Goal: Information Seeking & Learning: Find specific page/section

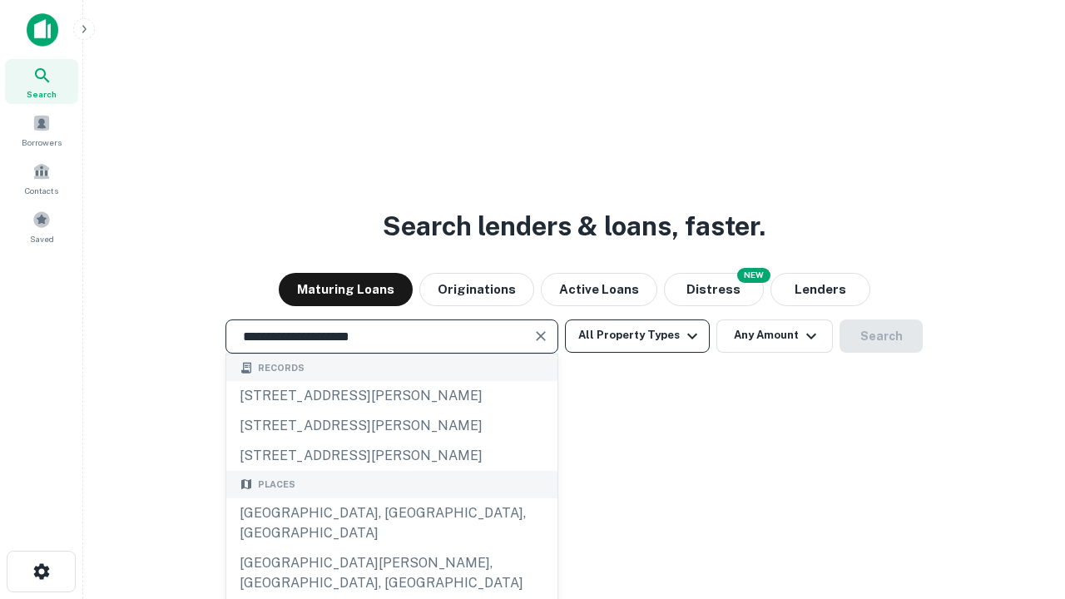
click at [391, 548] on div "[GEOGRAPHIC_DATA], [GEOGRAPHIC_DATA], [GEOGRAPHIC_DATA]" at bounding box center [391, 523] width 331 height 50
click at [637, 335] on button "All Property Types" at bounding box center [637, 335] width 145 height 33
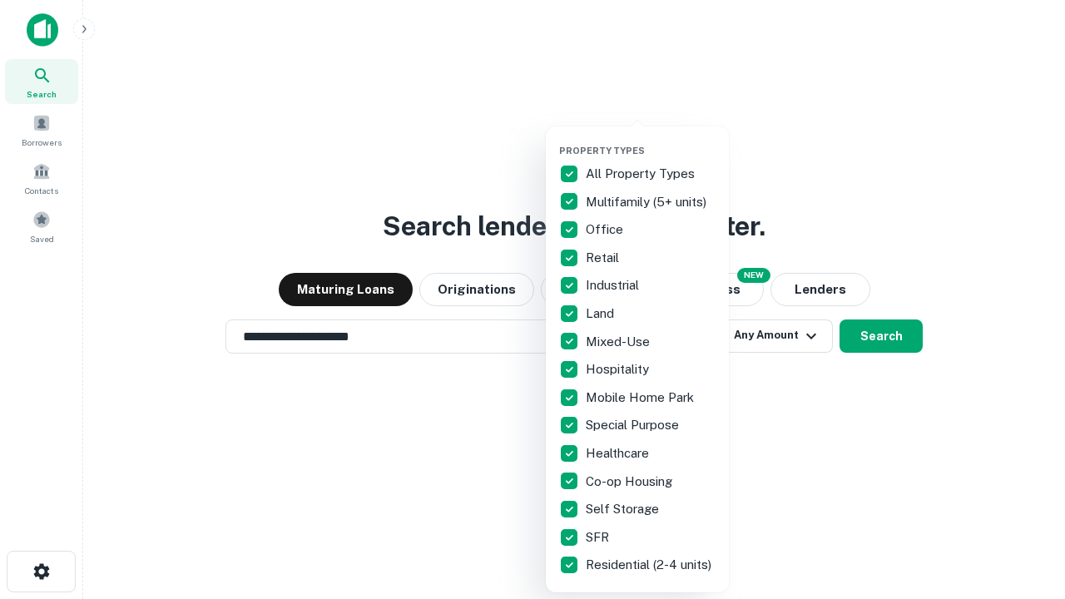
type input "**********"
click at [650, 140] on button "button" at bounding box center [650, 140] width 183 height 1
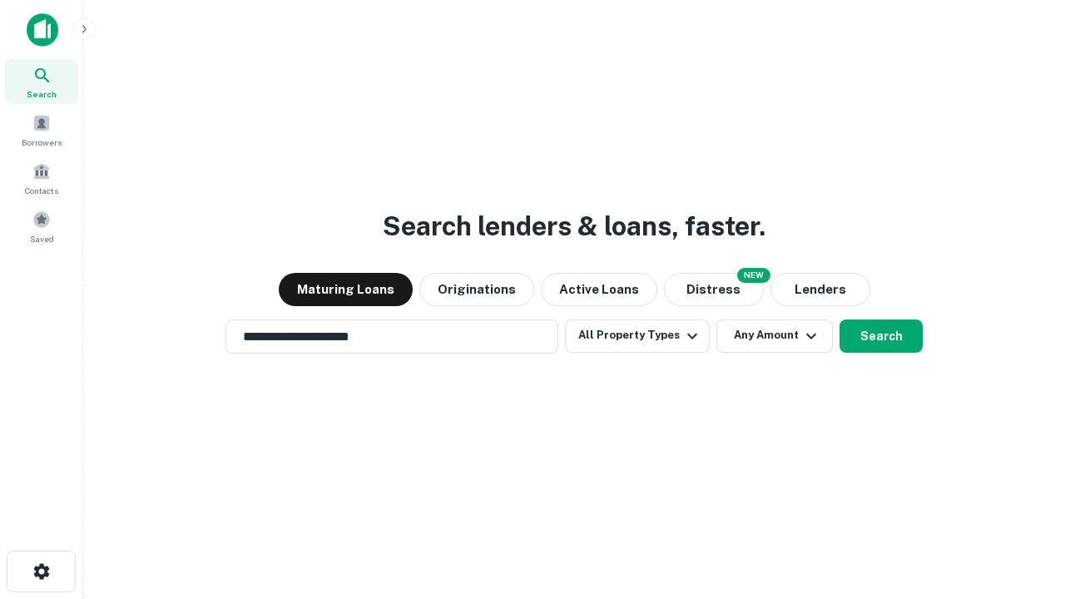
scroll to position [26, 0]
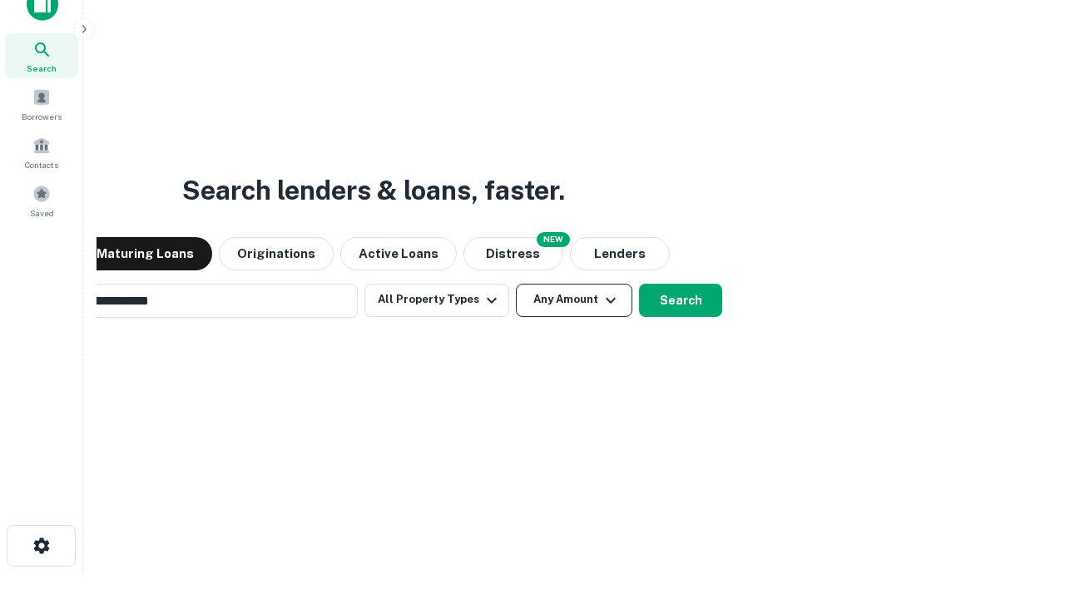
click at [516, 284] on button "Any Amount" at bounding box center [574, 300] width 116 height 33
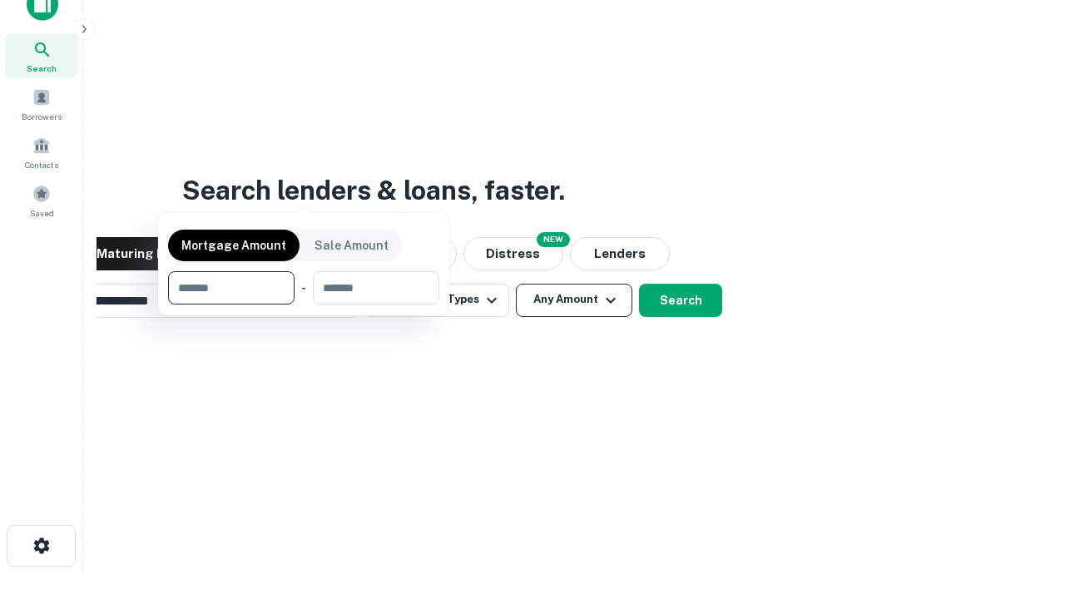
scroll to position [27, 0]
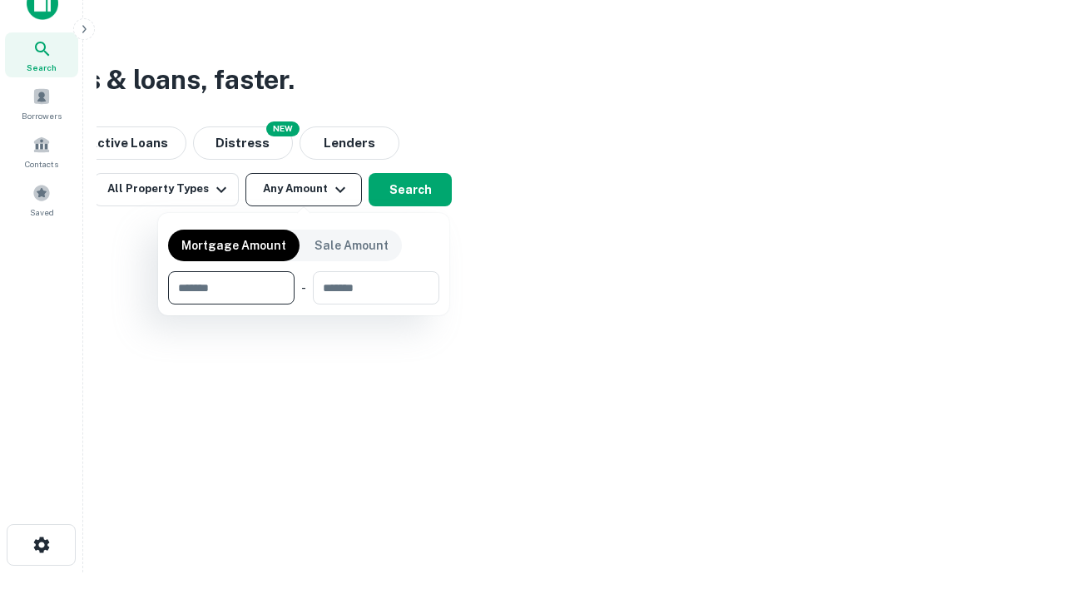
type input "*******"
click at [304, 304] on button "button" at bounding box center [303, 304] width 271 height 1
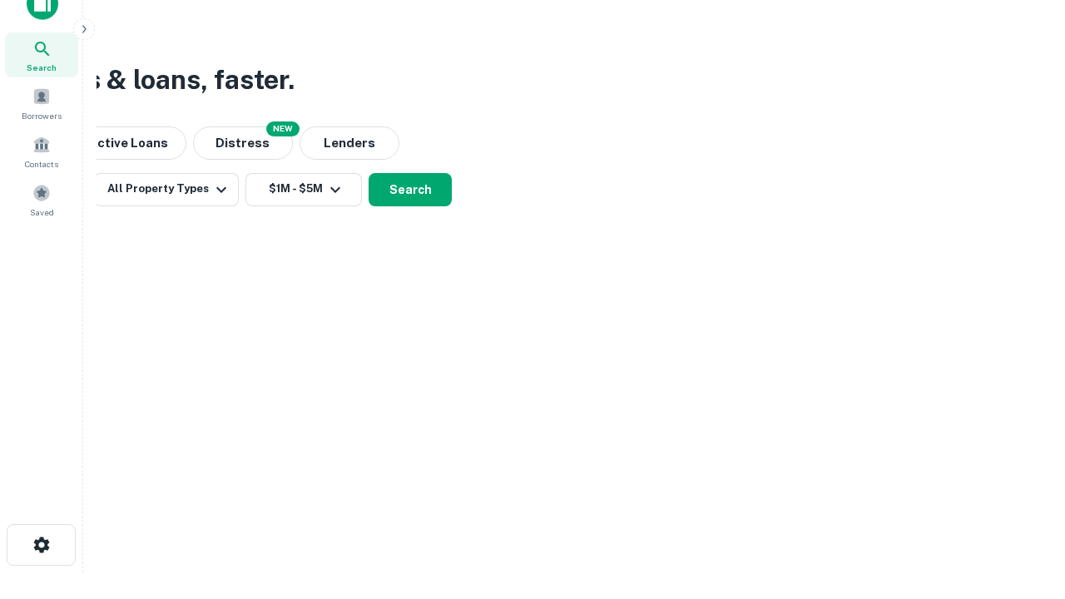
scroll to position [10, 307]
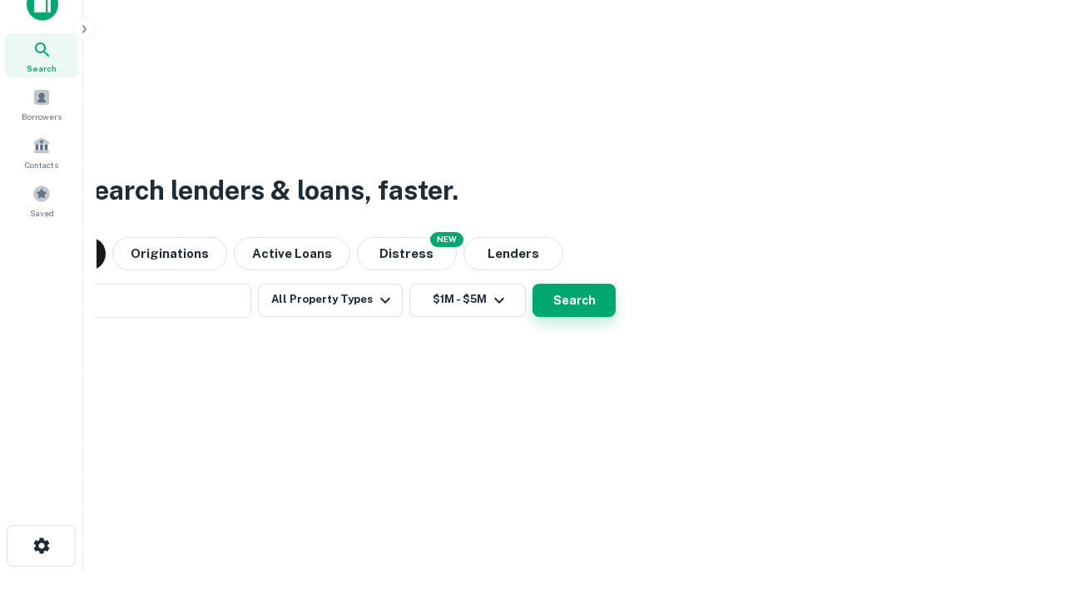
click at [532, 284] on button "Search" at bounding box center [573, 300] width 83 height 33
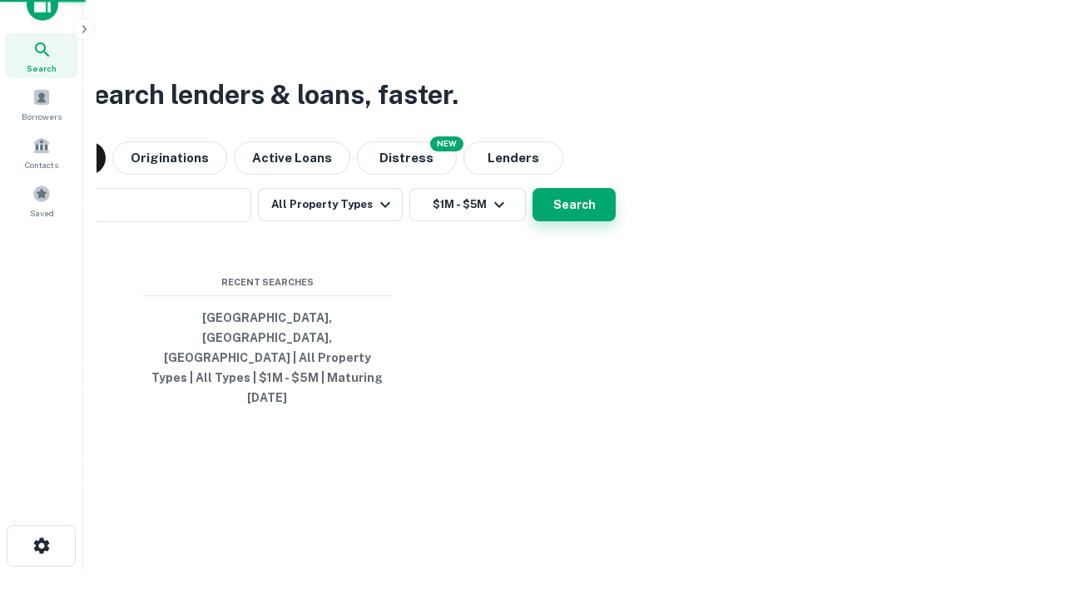
scroll to position [44, 471]
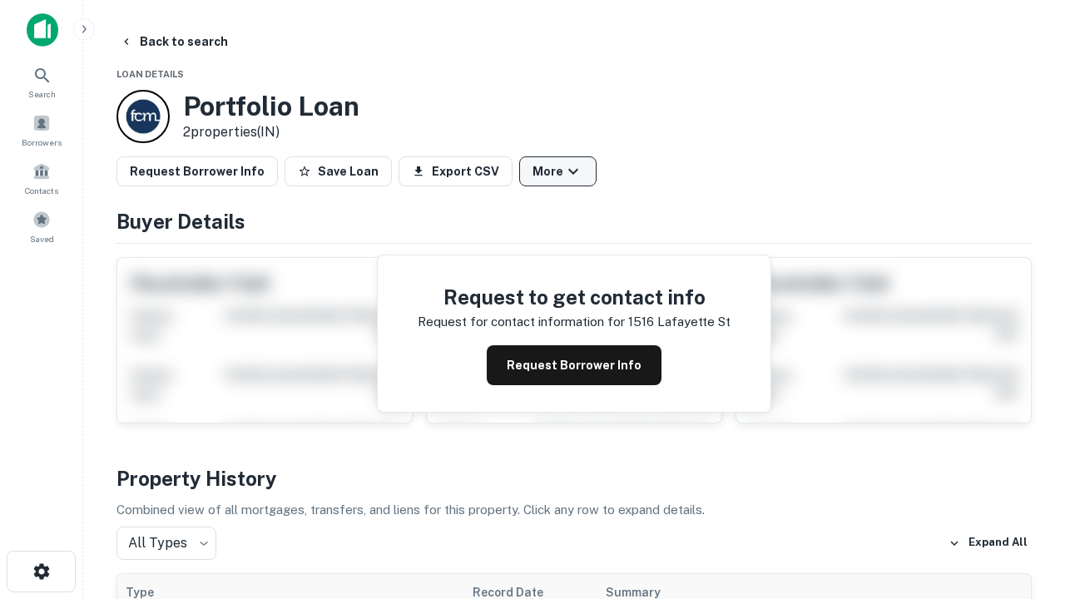
click at [557, 171] on button "More" at bounding box center [557, 171] width 77 height 30
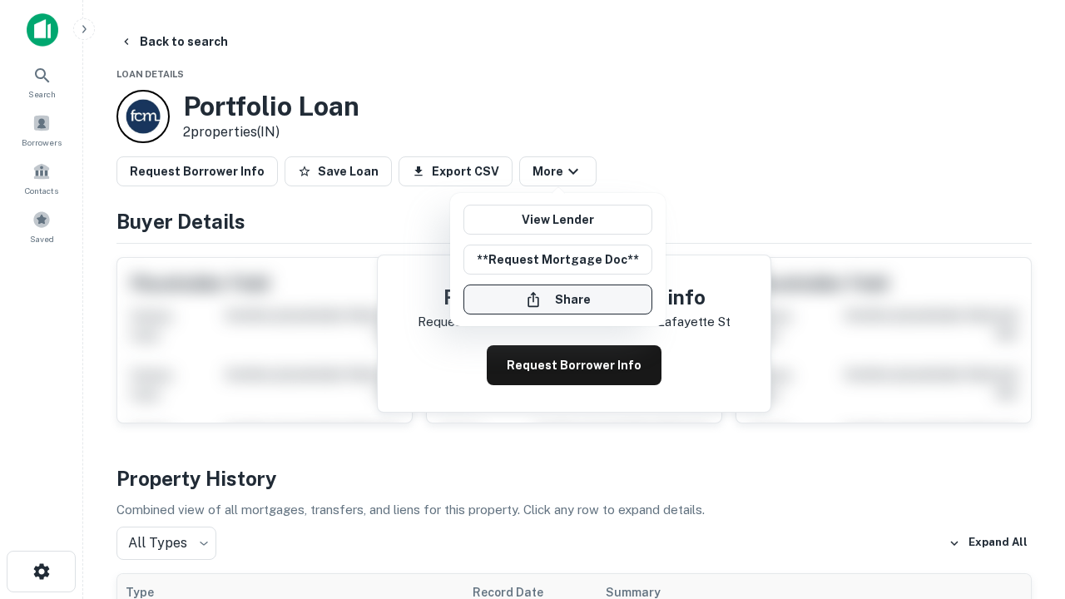
click at [557, 299] on button "Share" at bounding box center [557, 299] width 189 height 30
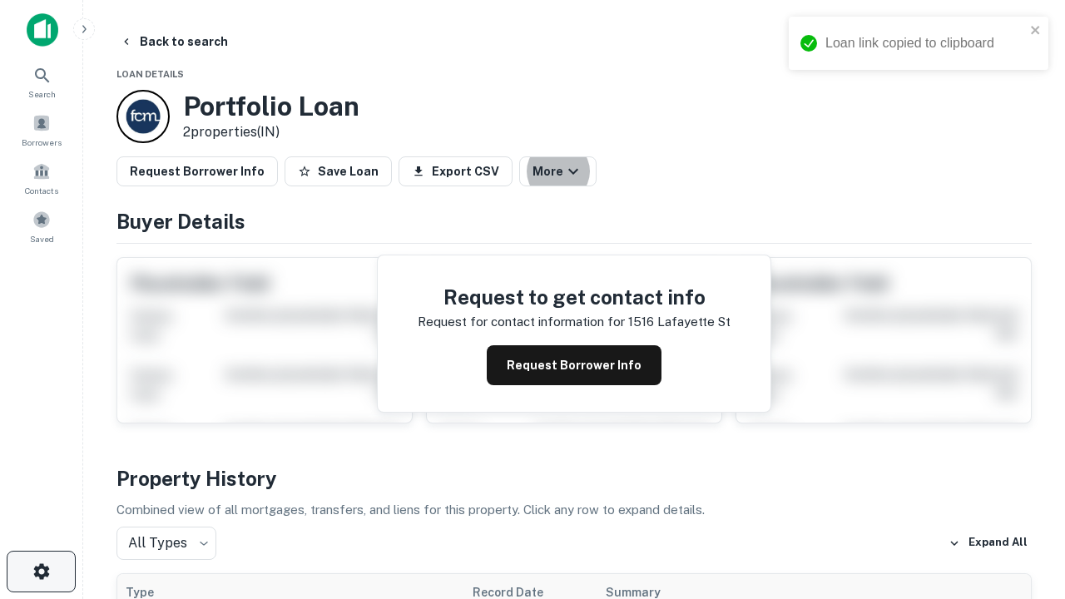
click at [41, 571] on icon "button" at bounding box center [42, 571] width 20 height 20
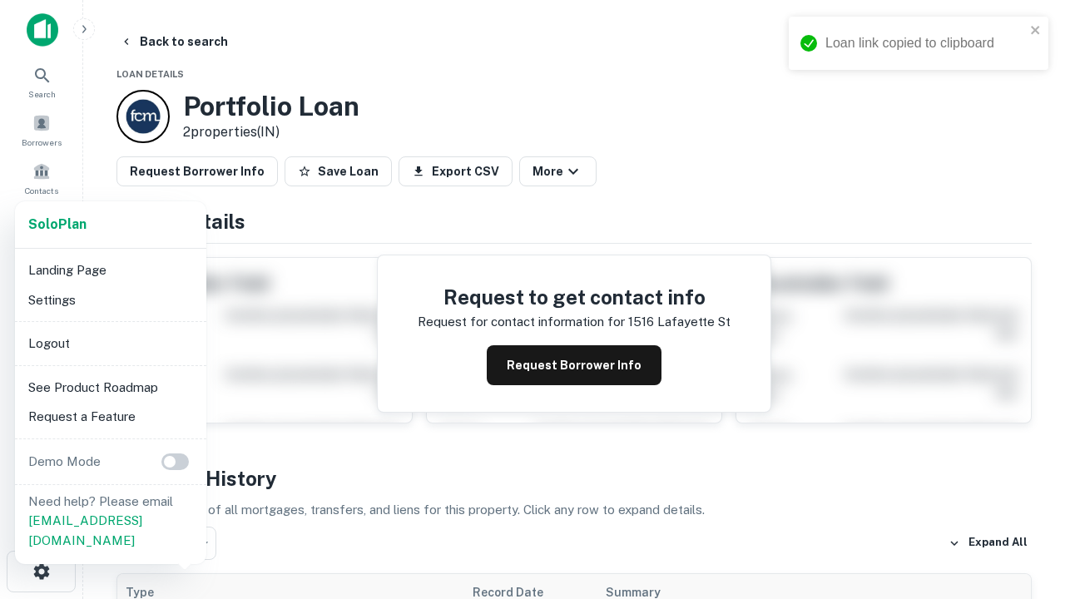
click at [110, 343] on li "Logout" at bounding box center [111, 344] width 178 height 30
